Goal: Task Accomplishment & Management: Use online tool/utility

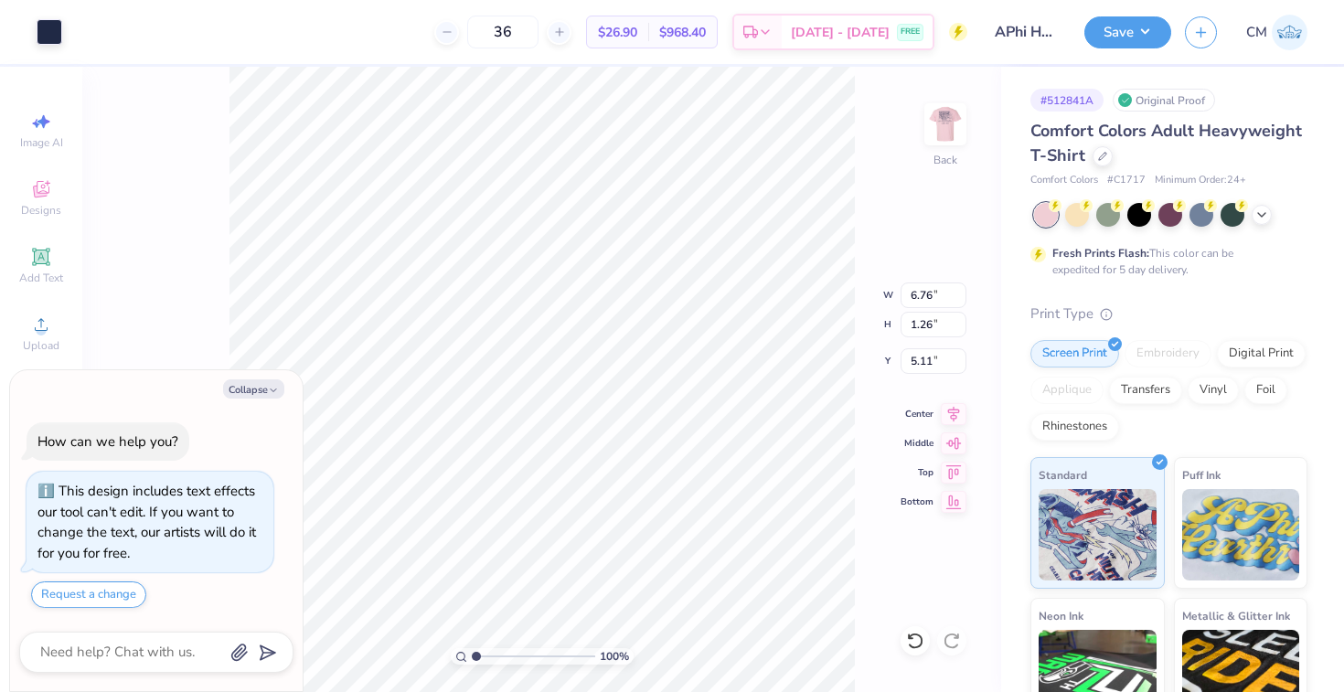
type textarea "x"
type input "4.88"
click at [1114, 38] on button "Save" at bounding box center [1128, 30] width 87 height 32
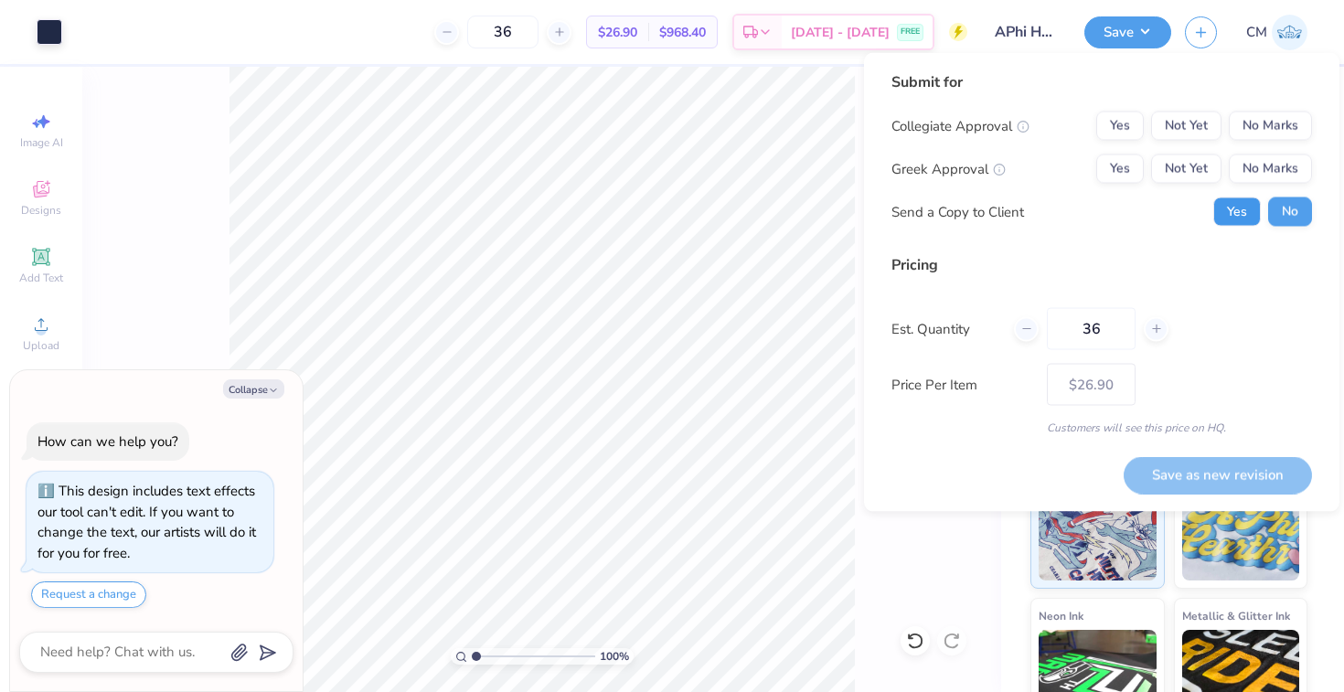
click at [1223, 220] on button "Yes" at bounding box center [1238, 212] width 48 height 29
type textarea "x"
click at [1125, 171] on button "Yes" at bounding box center [1121, 169] width 48 height 29
click at [1257, 131] on button "No Marks" at bounding box center [1270, 126] width 83 height 29
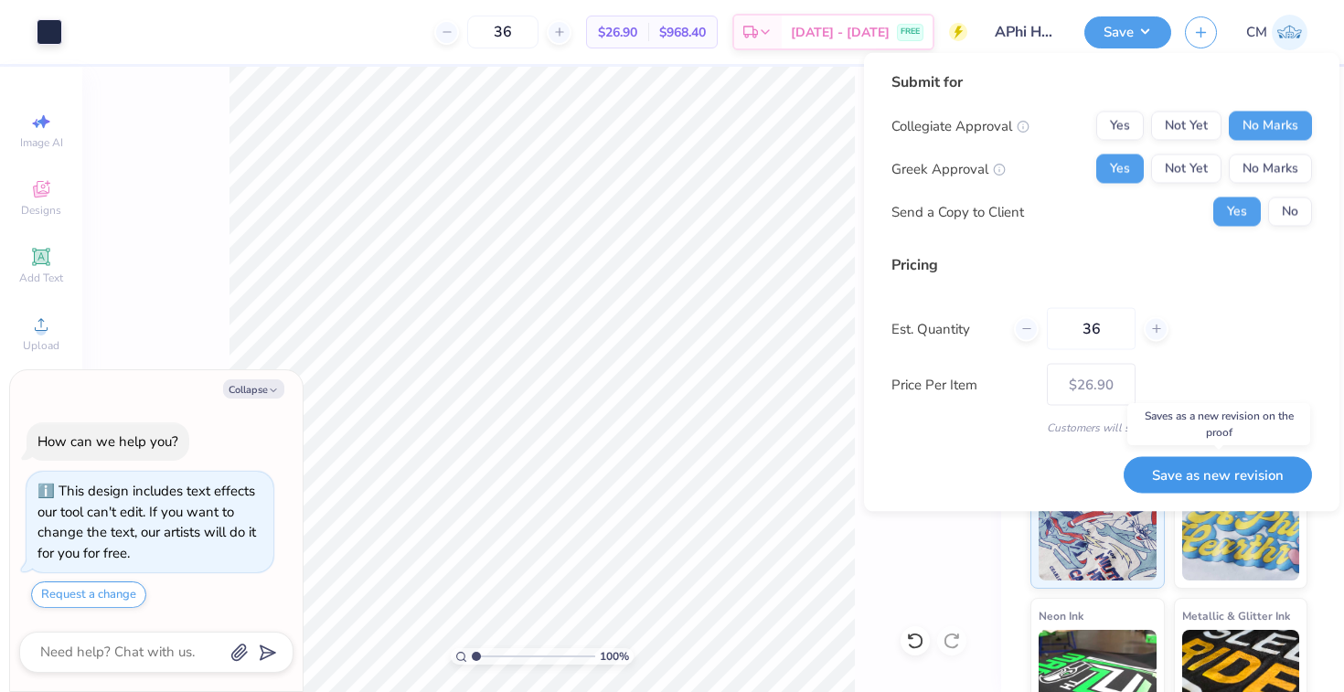
click at [1193, 476] on button "Save as new revision" at bounding box center [1218, 474] width 188 height 37
type input "$26.90"
type textarea "x"
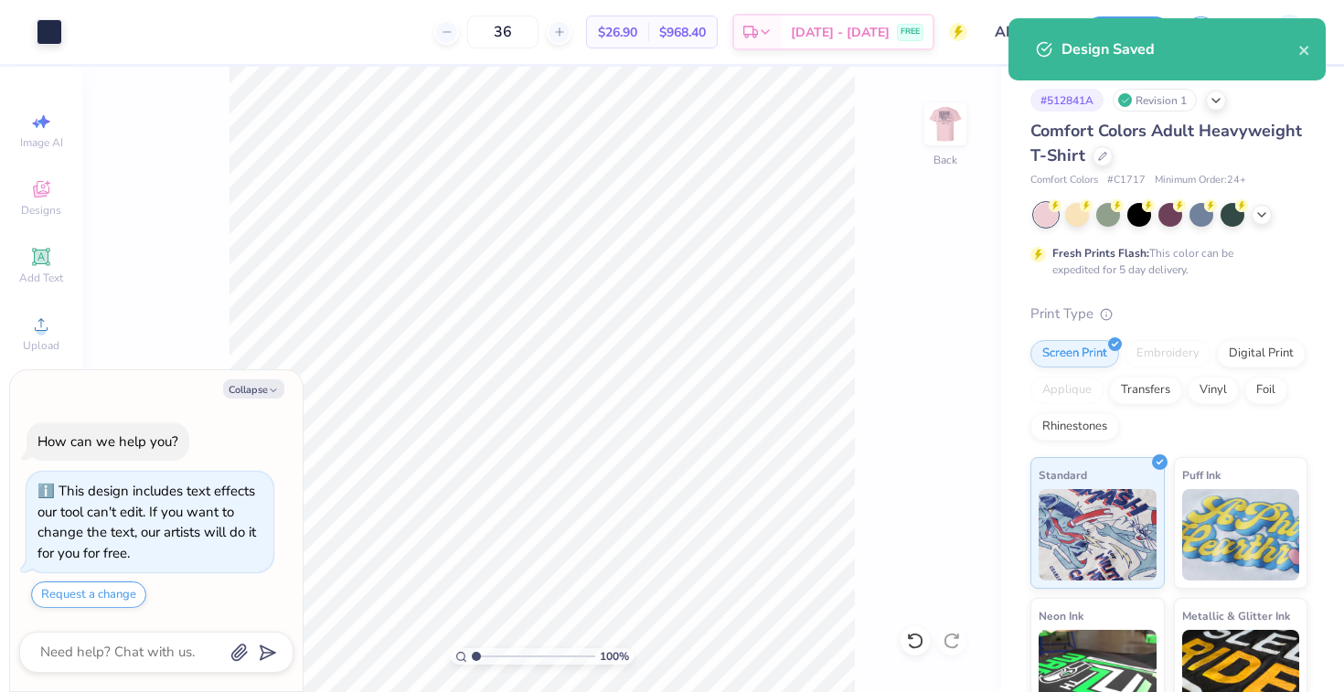
click at [1308, 45] on div "Design Saved" at bounding box center [1167, 56] width 325 height 83
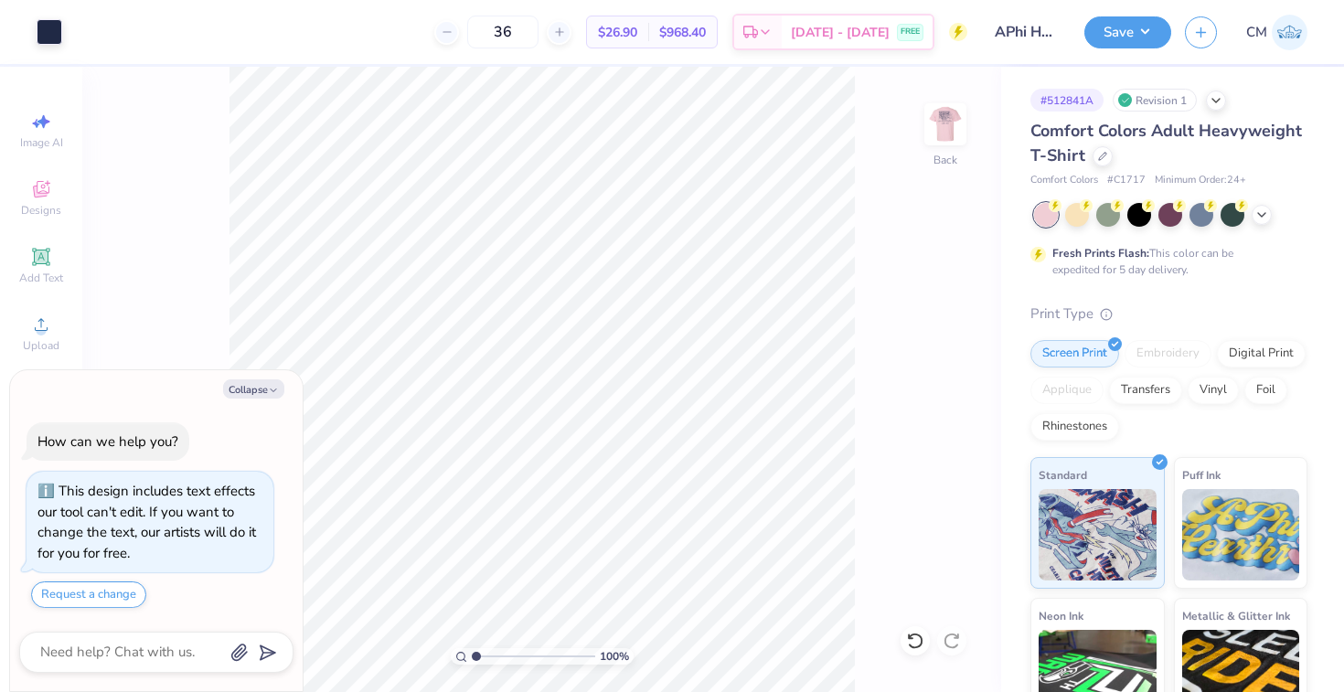
click at [1292, 37] on img at bounding box center [1290, 33] width 36 height 36
click at [931, 146] on img at bounding box center [945, 124] width 73 height 73
click at [950, 123] on img at bounding box center [945, 124] width 37 height 37
type textarea "x"
